Goal: Information Seeking & Learning: Learn about a topic

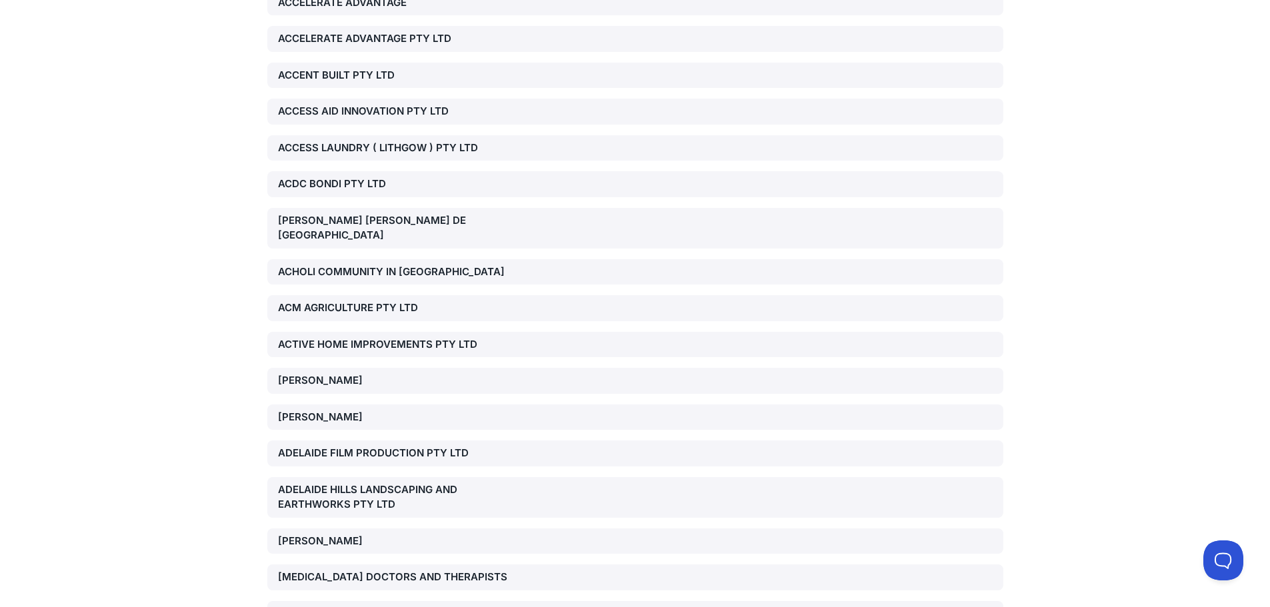
scroll to position [2867, 0]
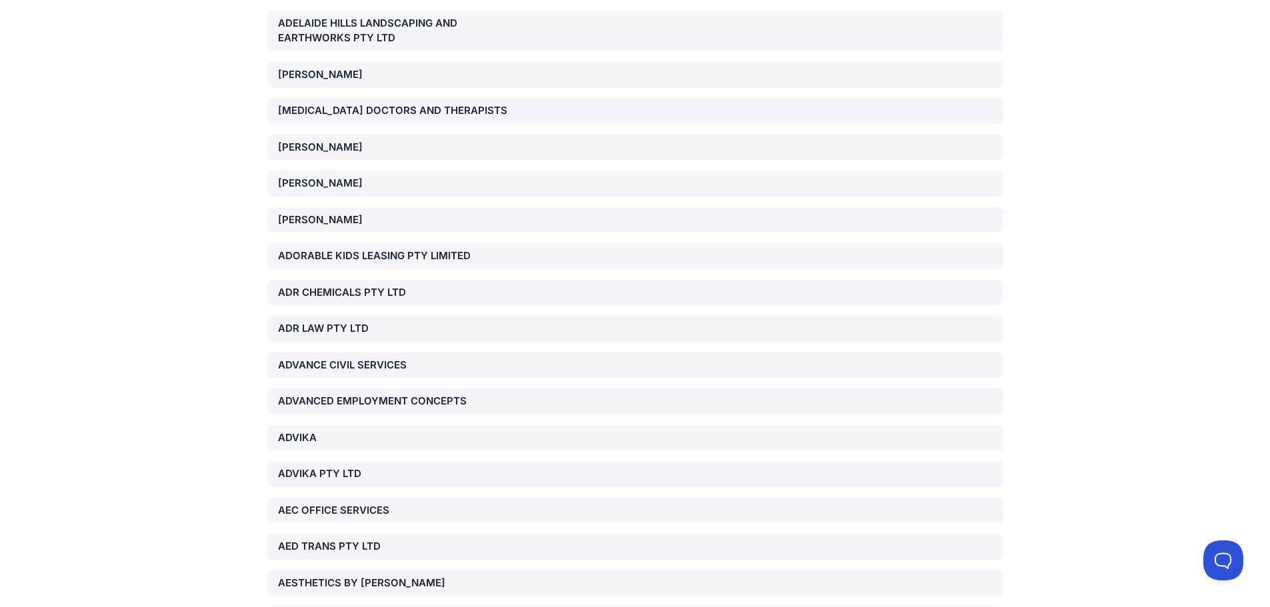
drag, startPoint x: 421, startPoint y: 392, endPoint x: 433, endPoint y: 388, distance: 12.6
click at [421, 392] on div "ADVANCED EMPLOYMENT CONCEPTS" at bounding box center [635, 402] width 736 height 26
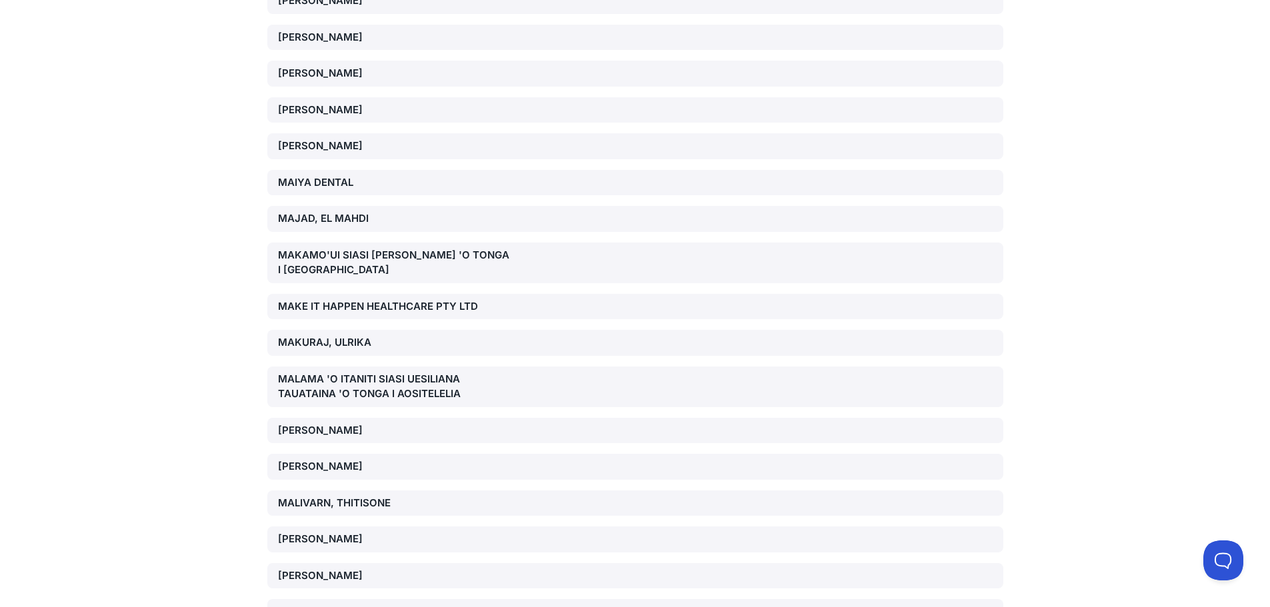
scroll to position [77299, 0]
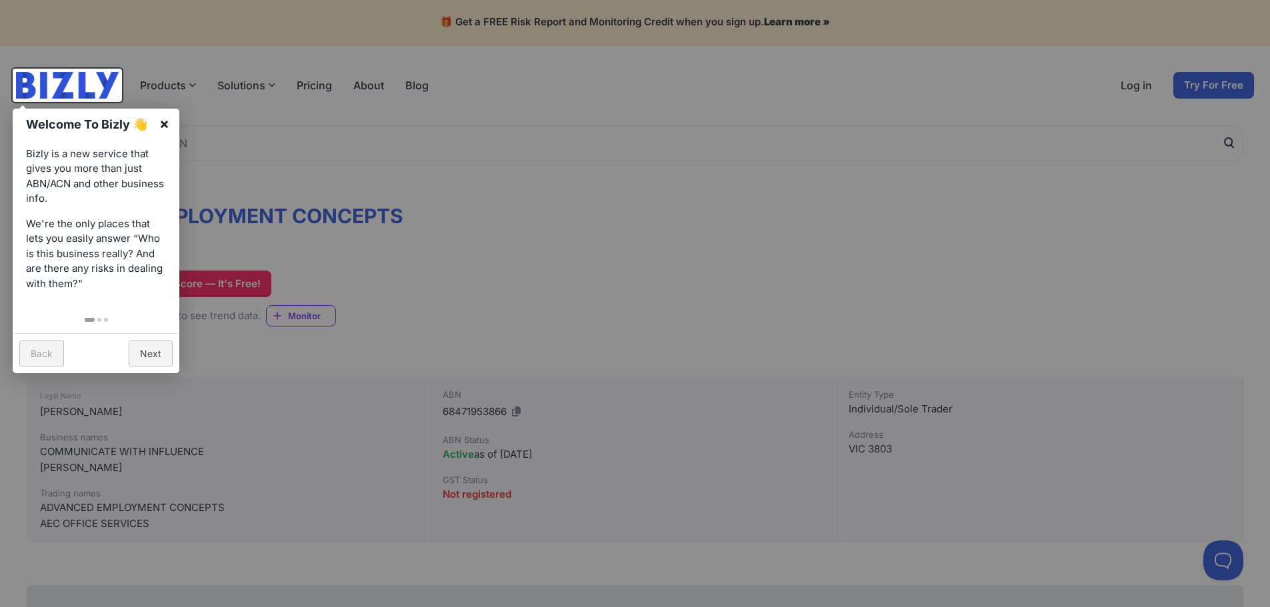
click at [167, 118] on link "×" at bounding box center [164, 124] width 30 height 30
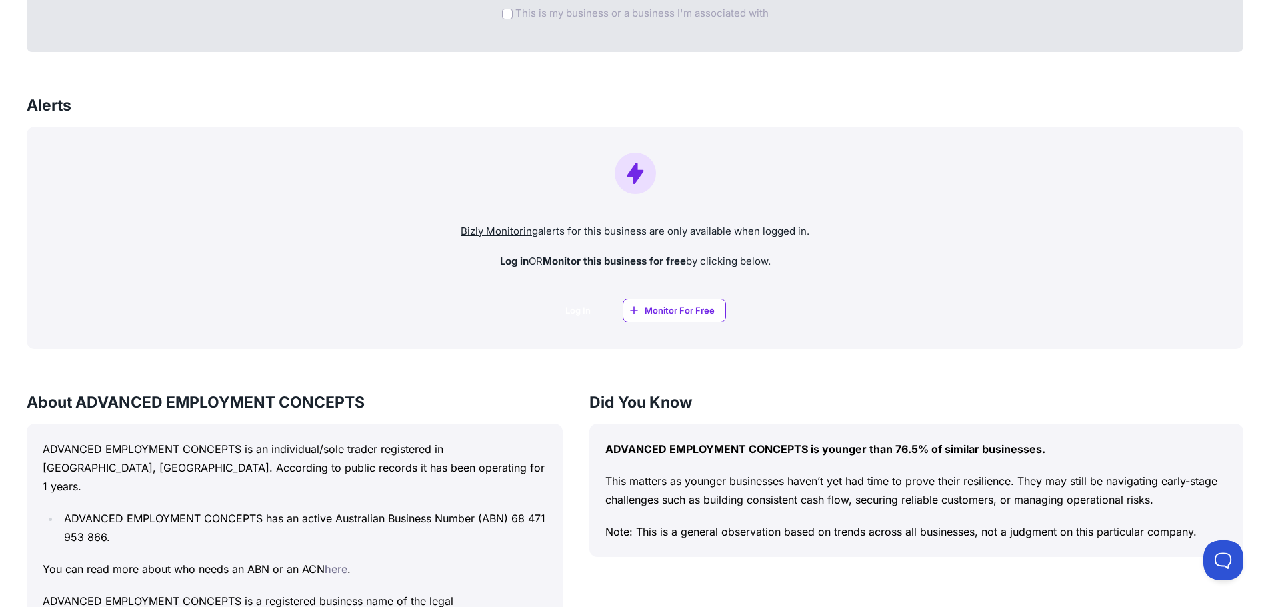
scroll to position [867, 0]
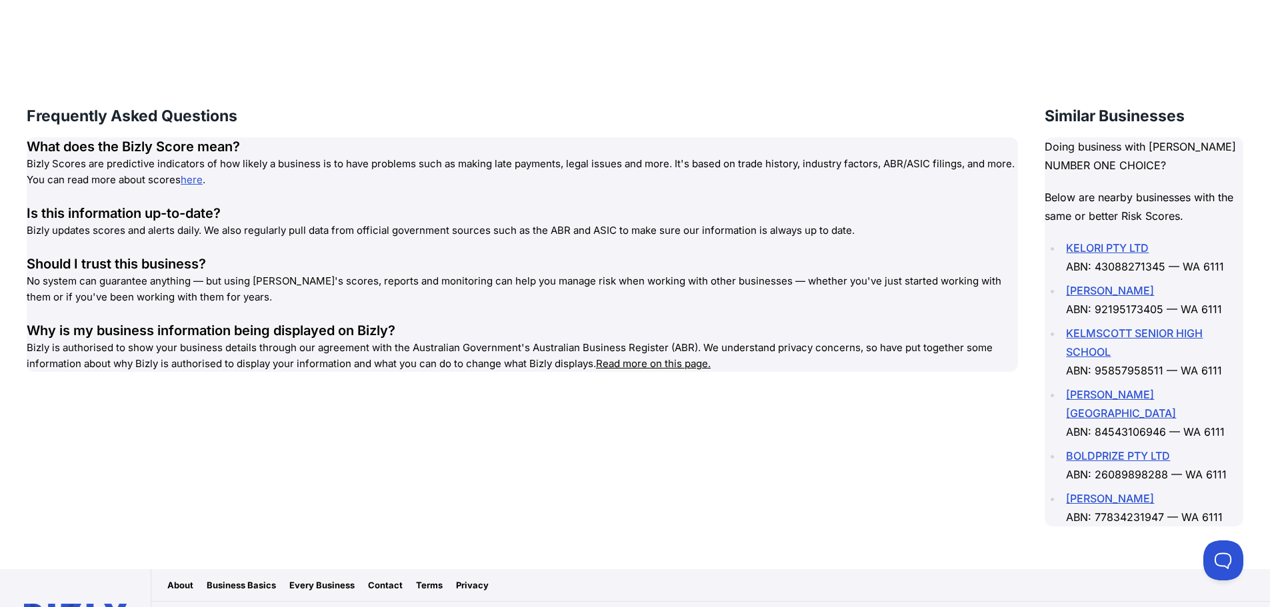
scroll to position [1791, 0]
